Goal: Task Accomplishment & Management: Manage account settings

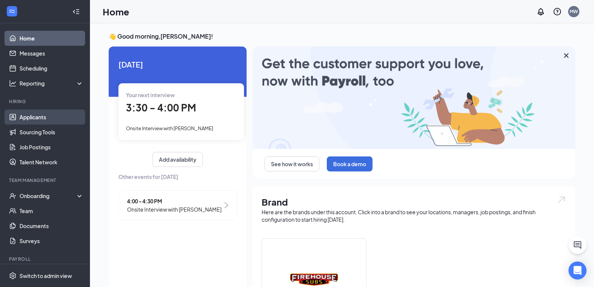
click at [32, 119] on link "Applicants" at bounding box center [51, 116] width 64 height 15
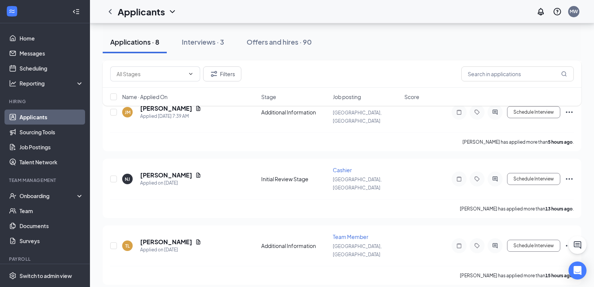
scroll to position [253, 0]
click at [45, 53] on link "Messages" at bounding box center [51, 53] width 64 height 15
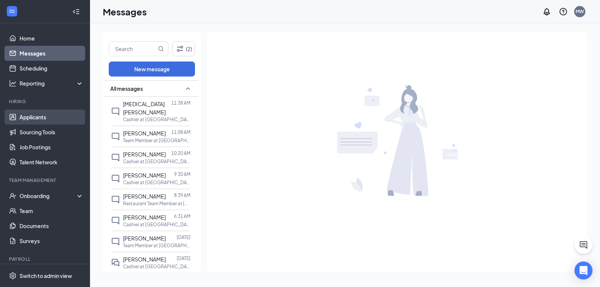
click at [50, 115] on link "Applicants" at bounding box center [51, 116] width 64 height 15
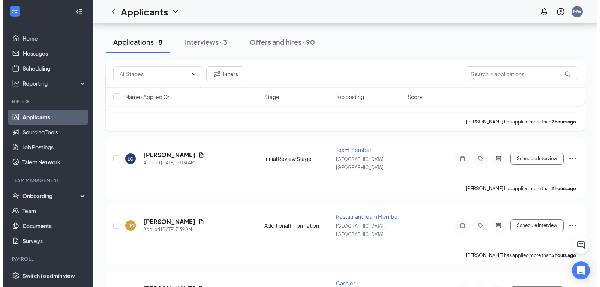
scroll to position [103, 0]
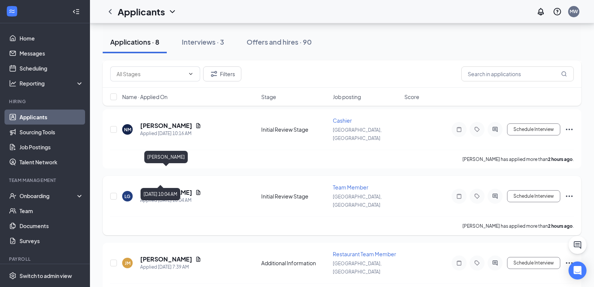
click at [166, 188] on h5 "[PERSON_NAME]" at bounding box center [166, 192] width 52 height 8
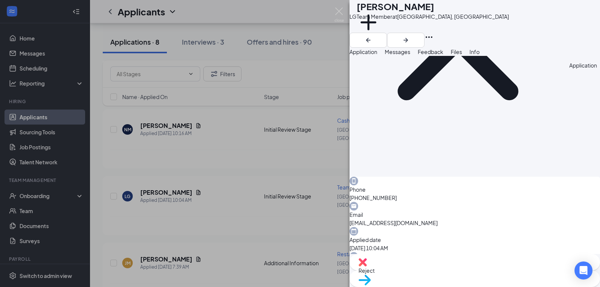
scroll to position [96, 0]
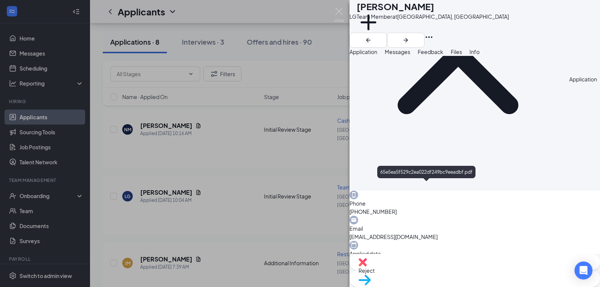
click at [428, 270] on div "Reject" at bounding box center [474, 262] width 250 height 16
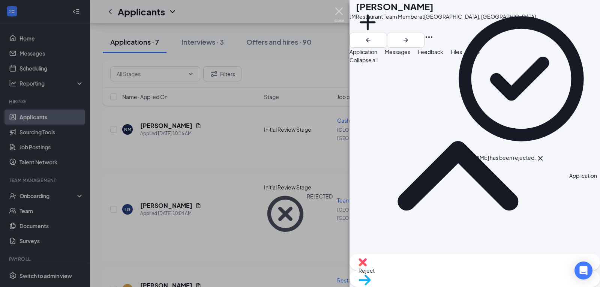
click at [337, 10] on img at bounding box center [338, 14] width 9 height 15
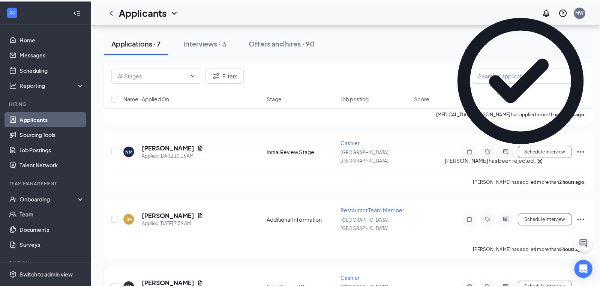
scroll to position [65, 0]
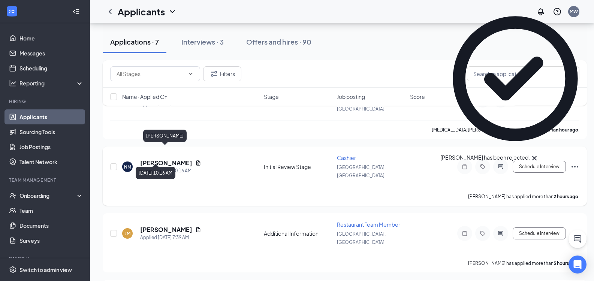
click at [167, 159] on h5 "[PERSON_NAME]" at bounding box center [166, 163] width 52 height 8
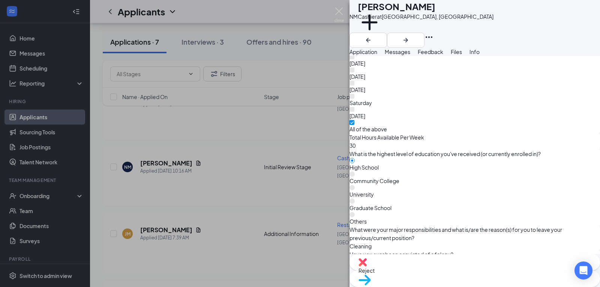
scroll to position [471, 0]
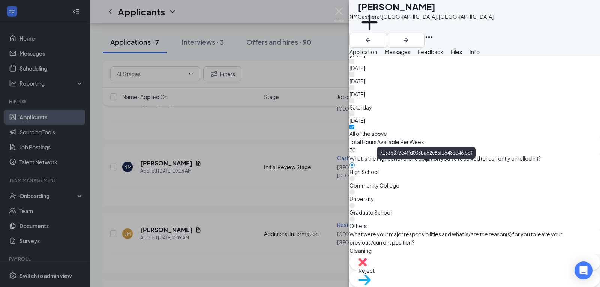
click at [366, 266] on img at bounding box center [362, 262] width 8 height 8
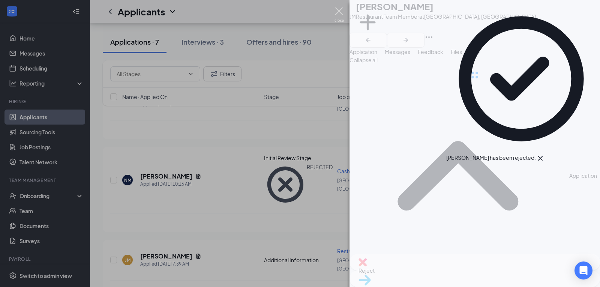
click at [342, 12] on img at bounding box center [338, 14] width 9 height 15
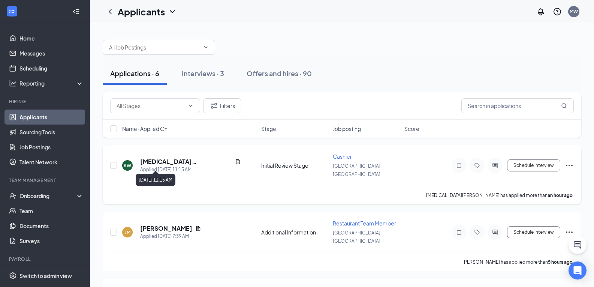
click at [165, 158] on h5 "[MEDICAL_DATA][PERSON_NAME]" at bounding box center [186, 161] width 92 height 8
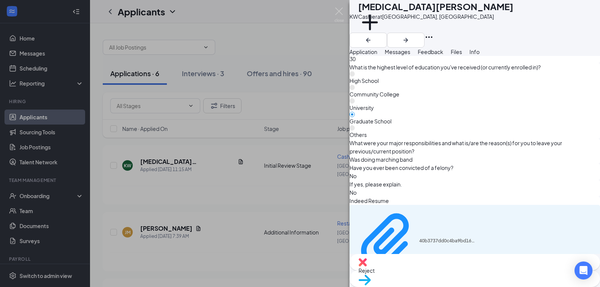
scroll to position [516, 0]
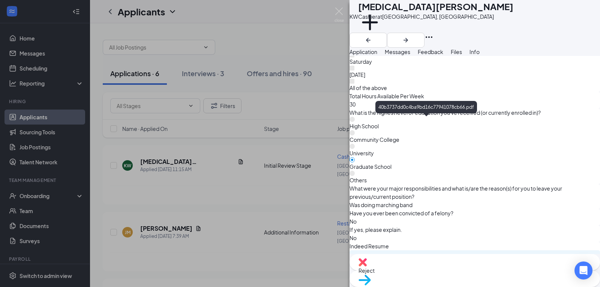
click at [461, 283] on div "40b3737dd0c4ba9bd16c77941078cb66.pdf" at bounding box center [447, 286] width 56 height 6
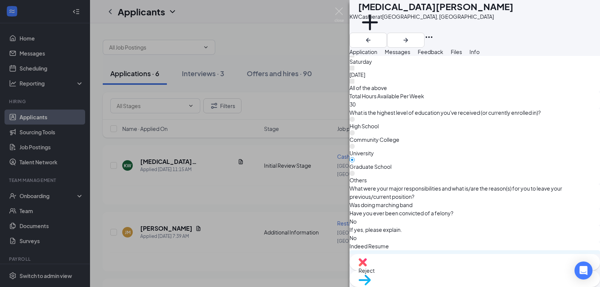
click at [439, 269] on span "Reject" at bounding box center [474, 270] width 232 height 8
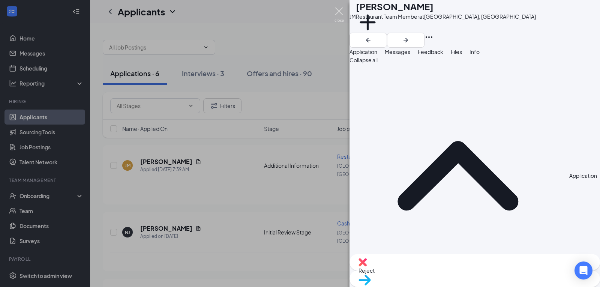
click at [338, 11] on img at bounding box center [338, 14] width 9 height 15
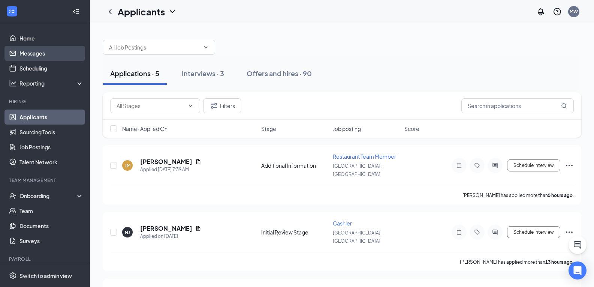
click at [41, 50] on link "Messages" at bounding box center [51, 53] width 64 height 15
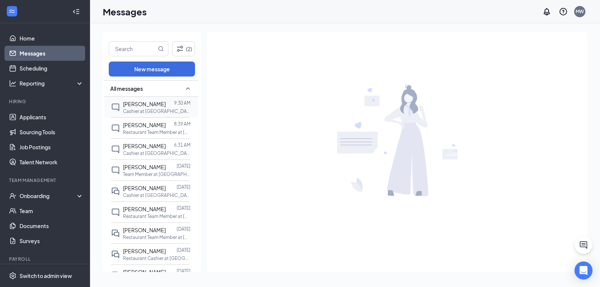
click at [127, 103] on span "[PERSON_NAME]" at bounding box center [144, 103] width 43 height 7
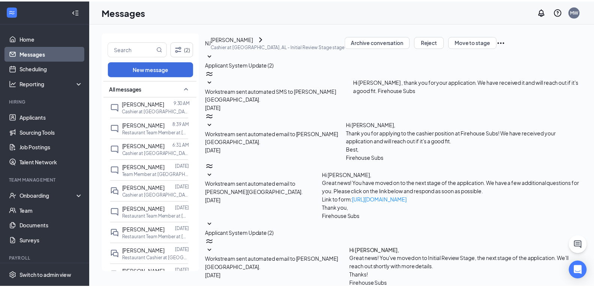
scroll to position [177, 0]
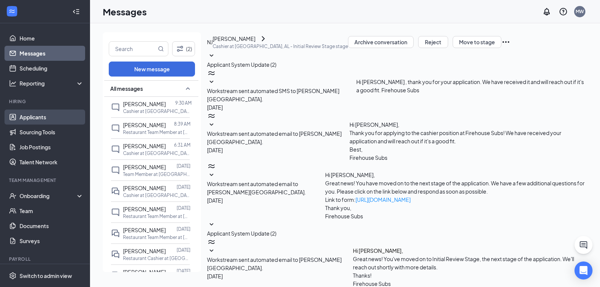
click at [31, 122] on link "Applicants" at bounding box center [51, 116] width 64 height 15
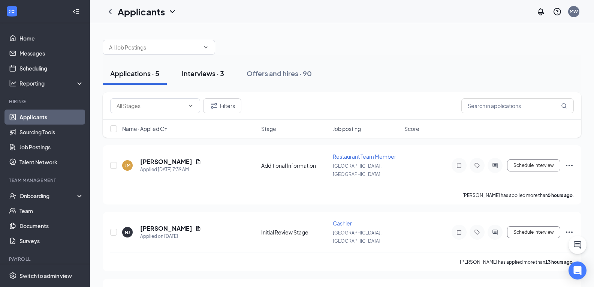
click at [211, 73] on div "Interviews · 3" at bounding box center [203, 73] width 42 height 9
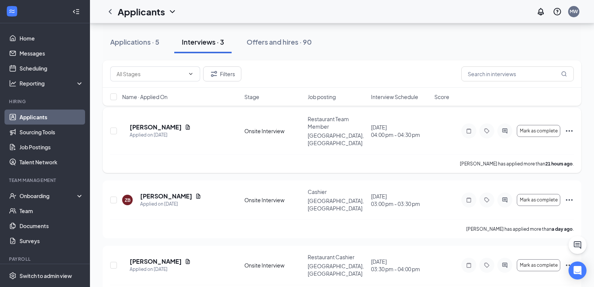
scroll to position [38, 0]
click at [133, 45] on div "Applications · 5" at bounding box center [134, 41] width 49 height 9
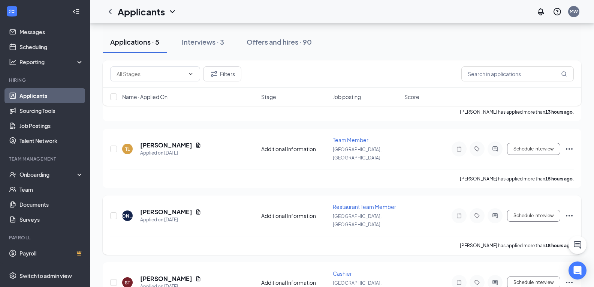
scroll to position [152, 0]
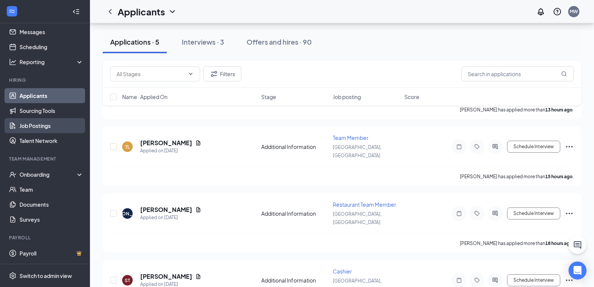
click at [33, 123] on link "Job Postings" at bounding box center [51, 125] width 64 height 15
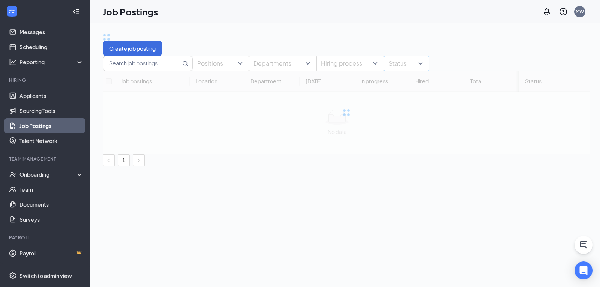
click at [429, 71] on div "Status" at bounding box center [406, 63] width 45 height 15
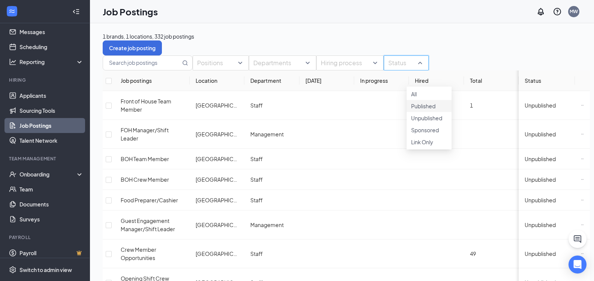
click at [415, 102] on div at bounding box center [429, 102] width 36 height 0
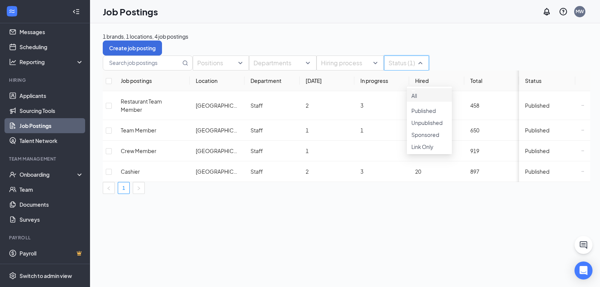
click at [295, 40] on div "1 brands, 1 locations, 4 job postings Create job posting" at bounding box center [346, 43] width 487 height 23
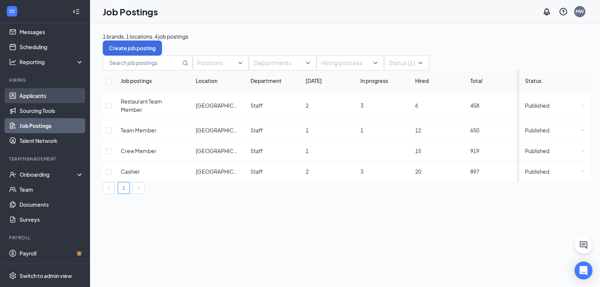
click at [30, 99] on link "Applicants" at bounding box center [51, 95] width 64 height 15
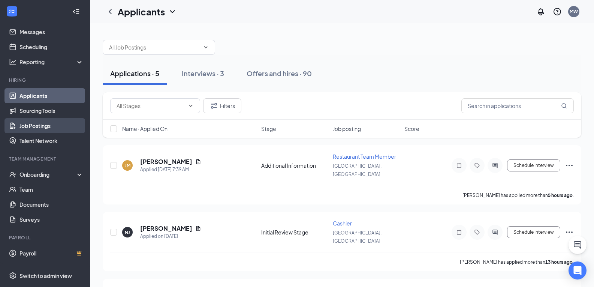
click at [49, 129] on link "Job Postings" at bounding box center [51, 125] width 64 height 15
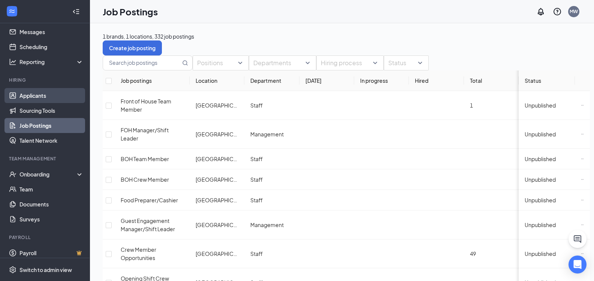
click at [36, 93] on link "Applicants" at bounding box center [51, 95] width 64 height 15
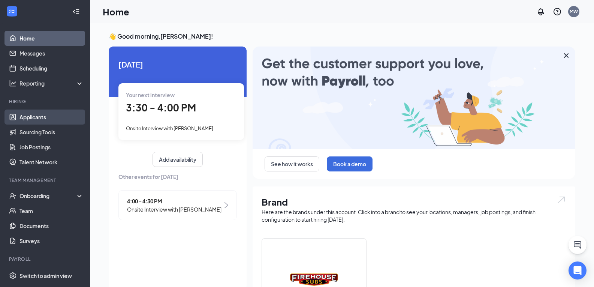
click at [29, 110] on link "Applicants" at bounding box center [51, 116] width 64 height 15
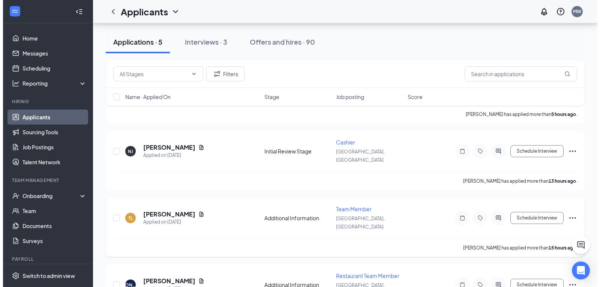
scroll to position [152, 0]
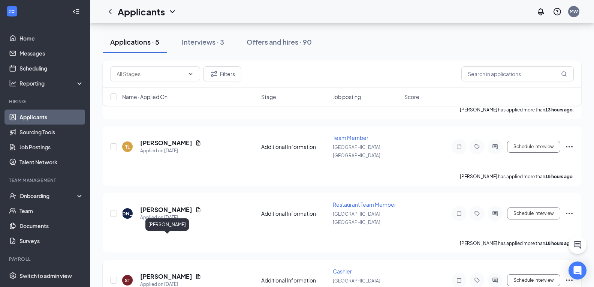
click at [175, 272] on h5 "[PERSON_NAME]" at bounding box center [166, 276] width 52 height 8
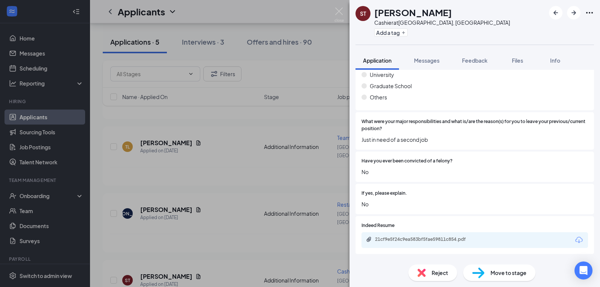
scroll to position [531, 0]
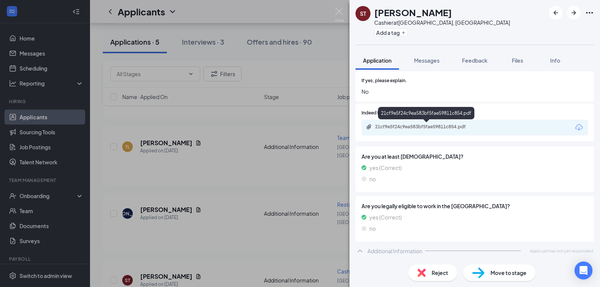
click at [419, 127] on div "21cf9e5f24c9ea583bf5fae59811c854.pdf" at bounding box center [427, 127] width 105 height 6
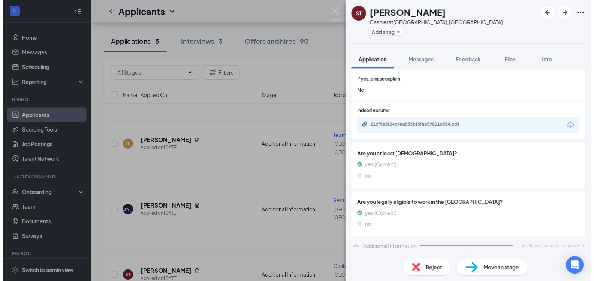
scroll to position [528, 0]
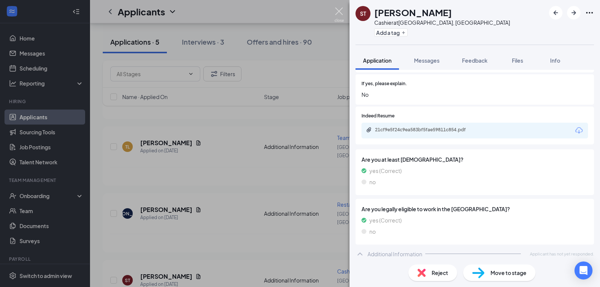
click at [338, 13] on img at bounding box center [338, 14] width 9 height 15
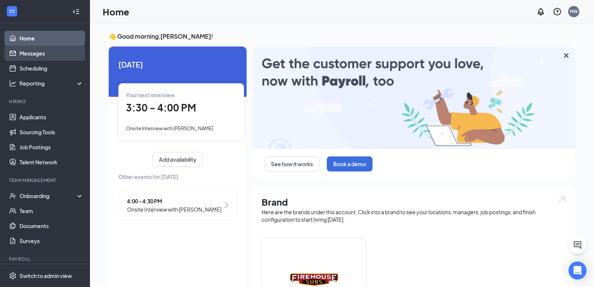
click at [37, 55] on link "Messages" at bounding box center [51, 53] width 64 height 15
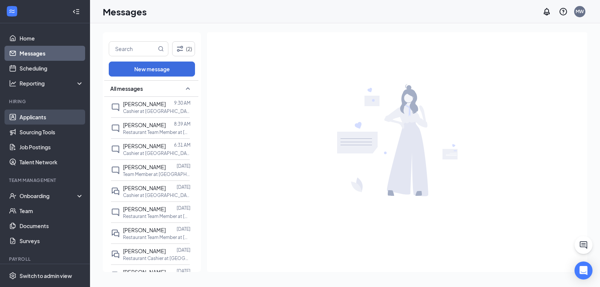
click at [32, 116] on link "Applicants" at bounding box center [51, 116] width 64 height 15
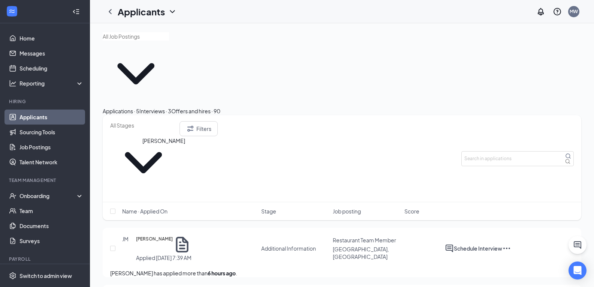
click at [160, 235] on h5 "[PERSON_NAME]" at bounding box center [154, 244] width 37 height 19
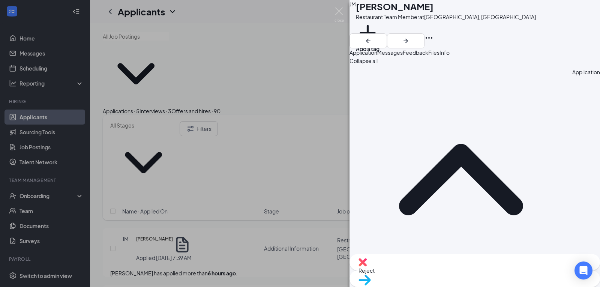
scroll to position [155, 0]
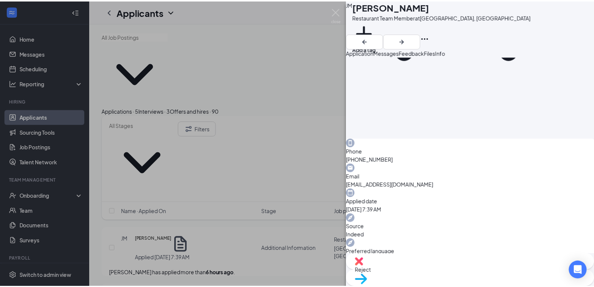
scroll to position [152, 0]
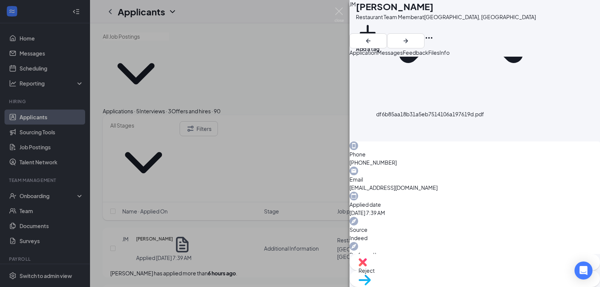
click at [334, 10] on div "[PERSON_NAME] [PERSON_NAME] Restaurant Team Member at [GEOGRAPHIC_DATA], [GEOGR…" at bounding box center [300, 143] width 600 height 287
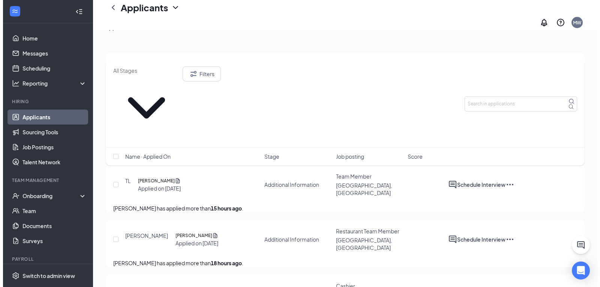
scroll to position [152, 0]
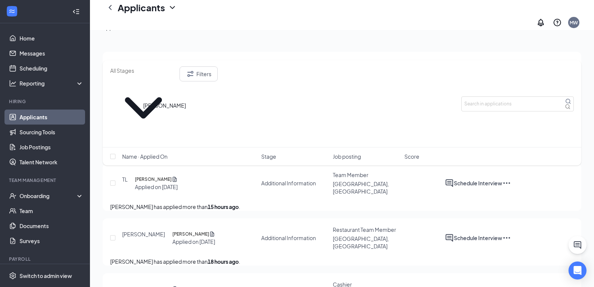
click at [163, 175] on h5 "[PERSON_NAME]" at bounding box center [153, 178] width 37 height 7
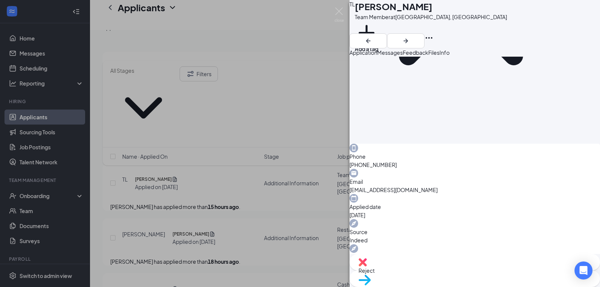
scroll to position [155, 0]
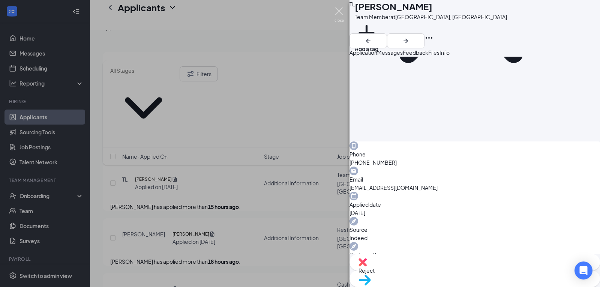
click at [337, 11] on img at bounding box center [338, 14] width 9 height 15
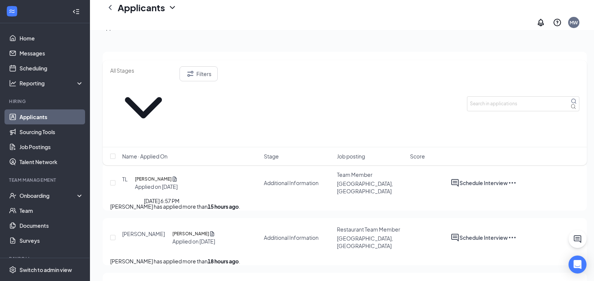
click at [177, 230] on h5 "[PERSON_NAME]" at bounding box center [190, 233] width 37 height 7
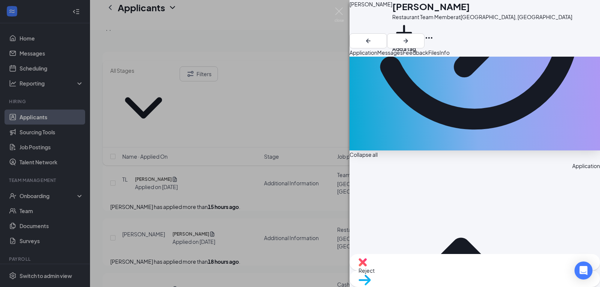
scroll to position [176, 0]
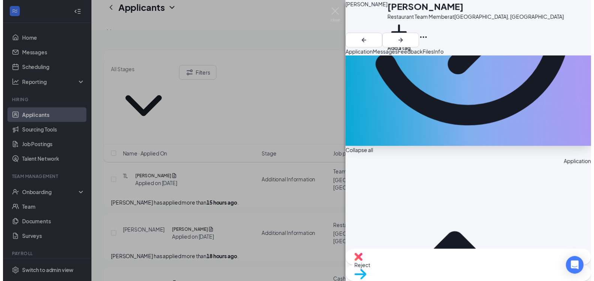
scroll to position [173, 0]
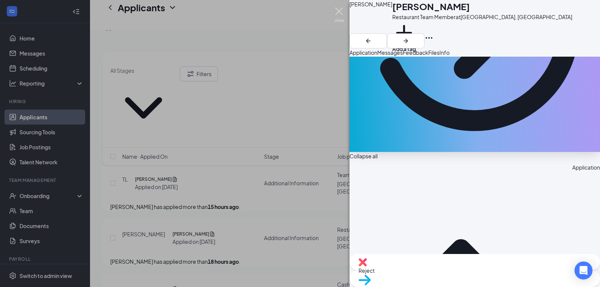
click at [338, 10] on img at bounding box center [338, 14] width 9 height 15
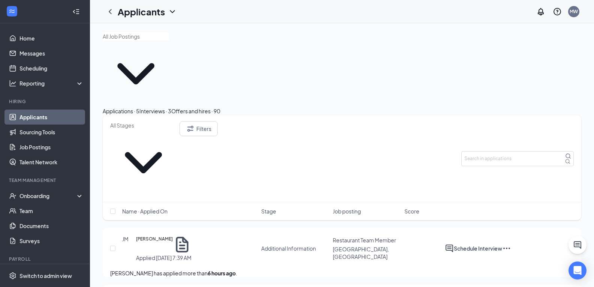
click at [220, 107] on div "Offers and hires · 90" at bounding box center [195, 111] width 49 height 8
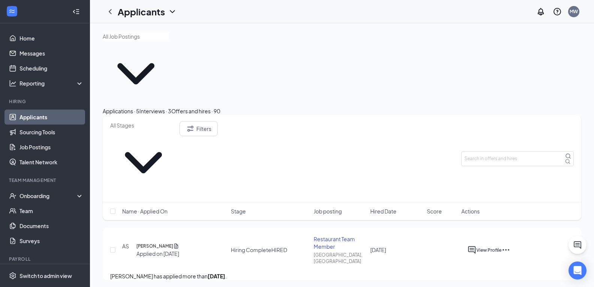
click at [31, 120] on link "Applicants" at bounding box center [51, 116] width 64 height 15
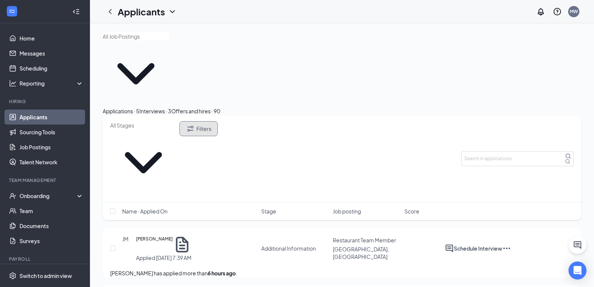
click at [218, 121] on button "Filters" at bounding box center [198, 128] width 38 height 15
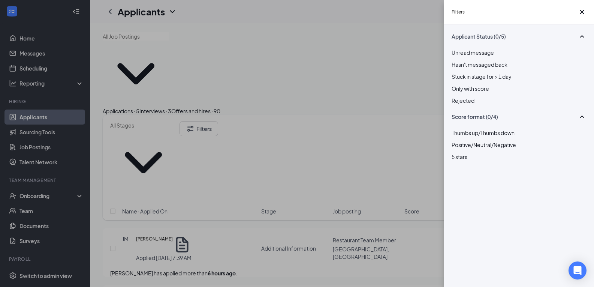
click at [452, 96] on div at bounding box center [519, 96] width 135 height 0
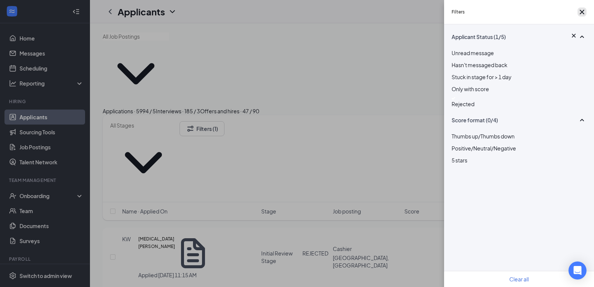
click at [580, 14] on icon "Cross" at bounding box center [581, 11] width 9 height 9
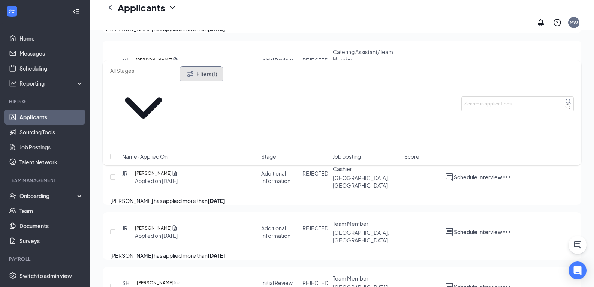
scroll to position [1574, 0]
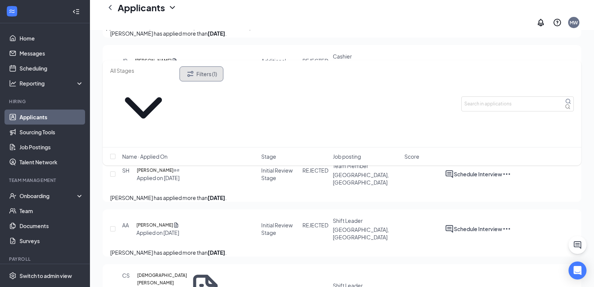
click at [221, 73] on button "Filters (1)" at bounding box center [201, 73] width 44 height 15
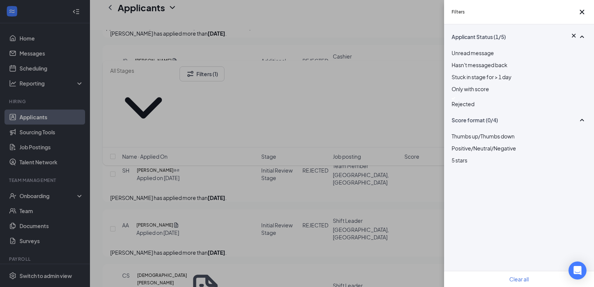
click at [452, 100] on div at bounding box center [519, 98] width 135 height 3
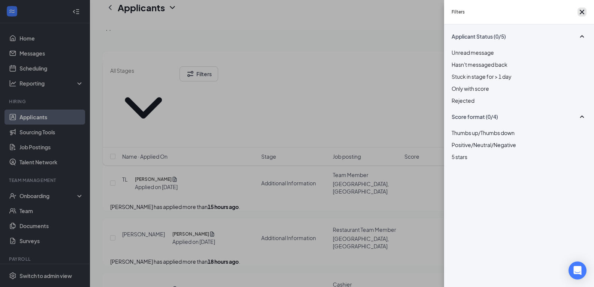
click at [580, 14] on icon "Cross" at bounding box center [582, 12] width 4 height 4
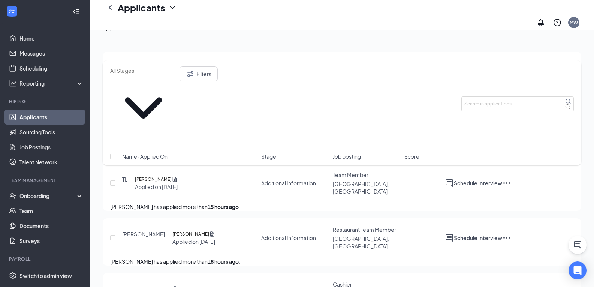
click at [25, 113] on link "Applicants" at bounding box center [51, 116] width 64 height 15
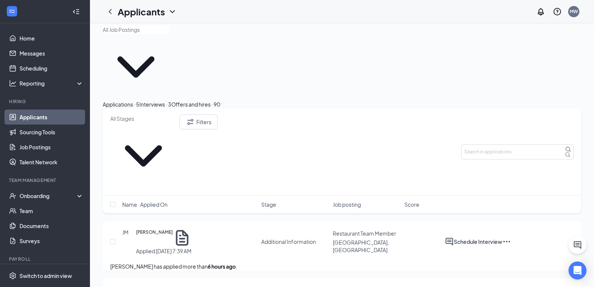
scroll to position [2, 0]
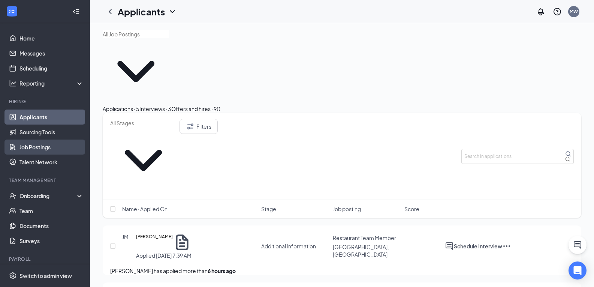
click at [54, 145] on link "Job Postings" at bounding box center [51, 146] width 64 height 15
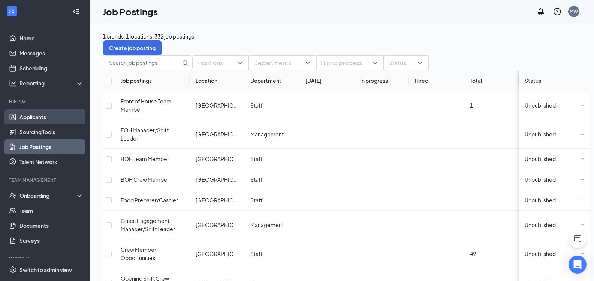
click at [37, 121] on link "Applicants" at bounding box center [51, 116] width 64 height 15
